Goal: Navigation & Orientation: Find specific page/section

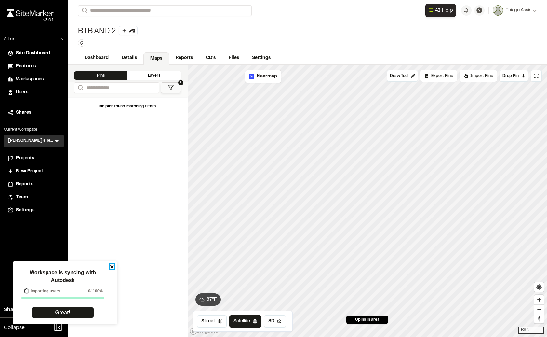
click at [113, 267] on icon "close" at bounding box center [111, 266] width 3 height 3
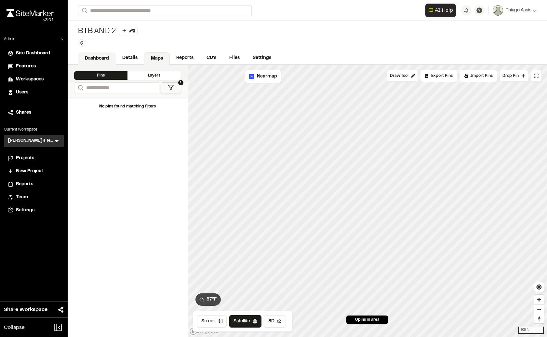
click at [93, 59] on link "Dashboard" at bounding box center [97, 58] width 38 height 12
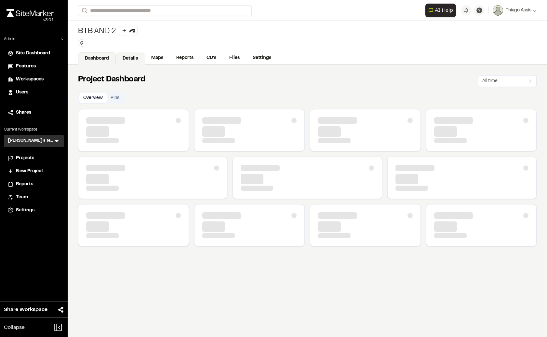
click at [130, 58] on link "Details" at bounding box center [130, 58] width 29 height 12
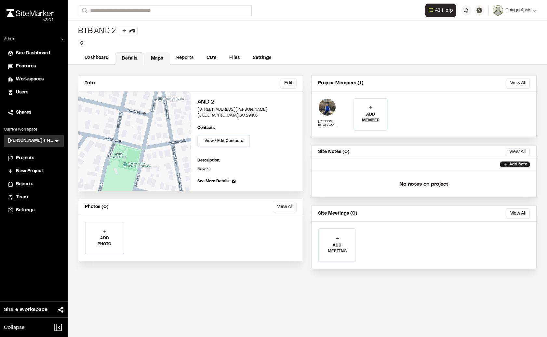
click at [161, 62] on link "Maps" at bounding box center [157, 58] width 26 height 12
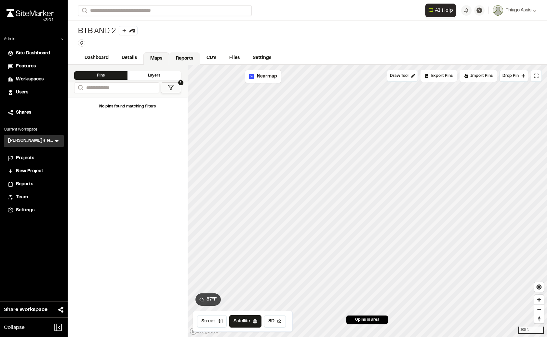
click at [176, 60] on link "Reports" at bounding box center [184, 58] width 31 height 12
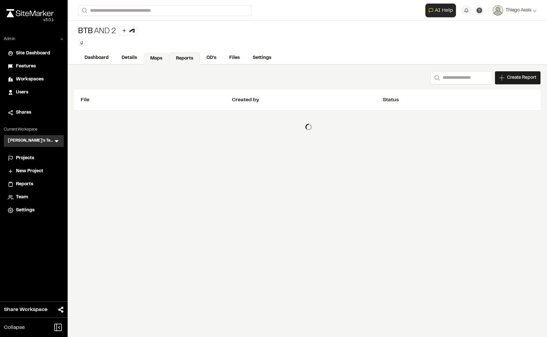
click at [152, 57] on link "Maps" at bounding box center [157, 58] width 26 height 12
